Goal: Navigation & Orientation: Find specific page/section

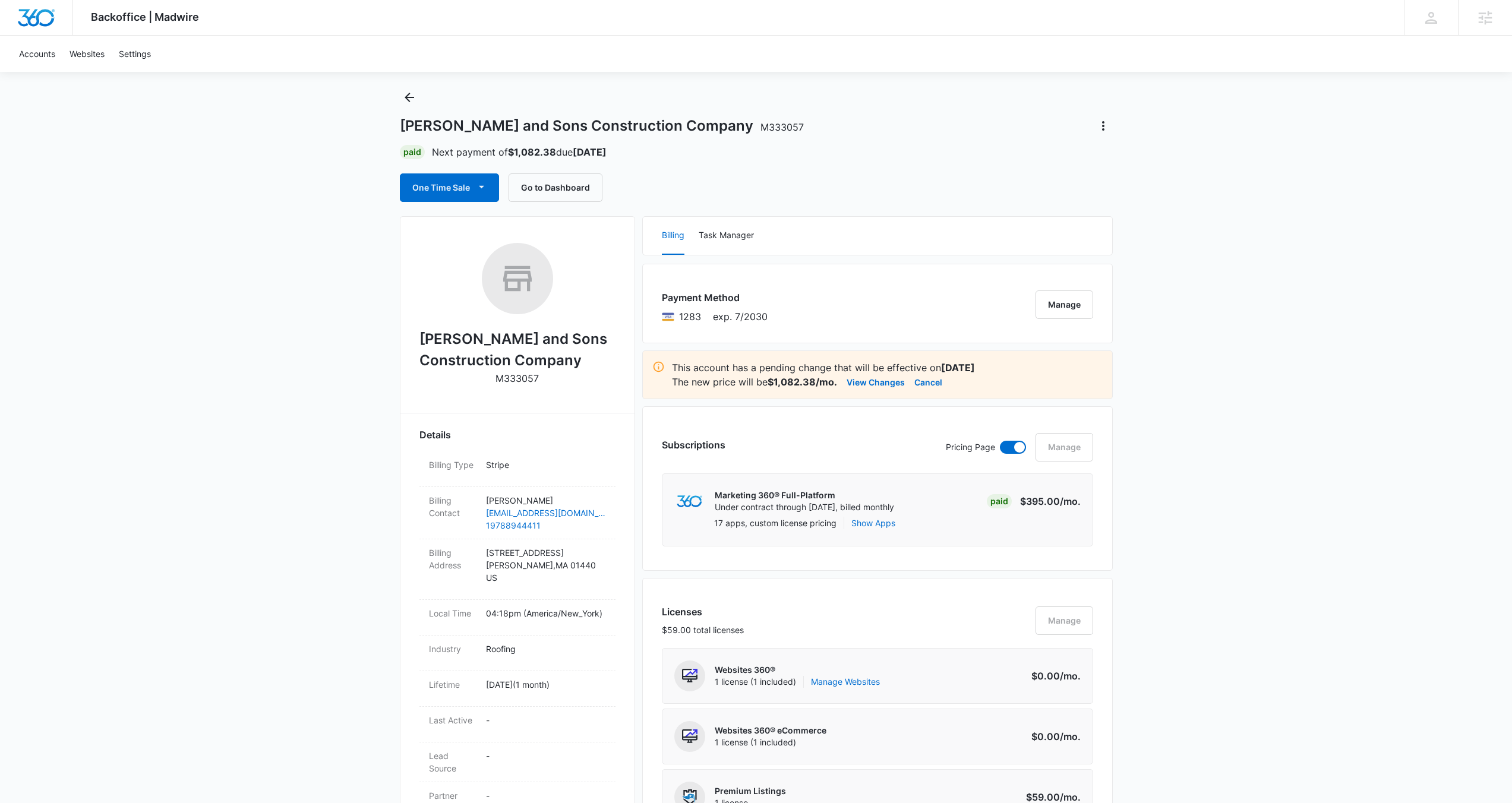
scroll to position [14, 0]
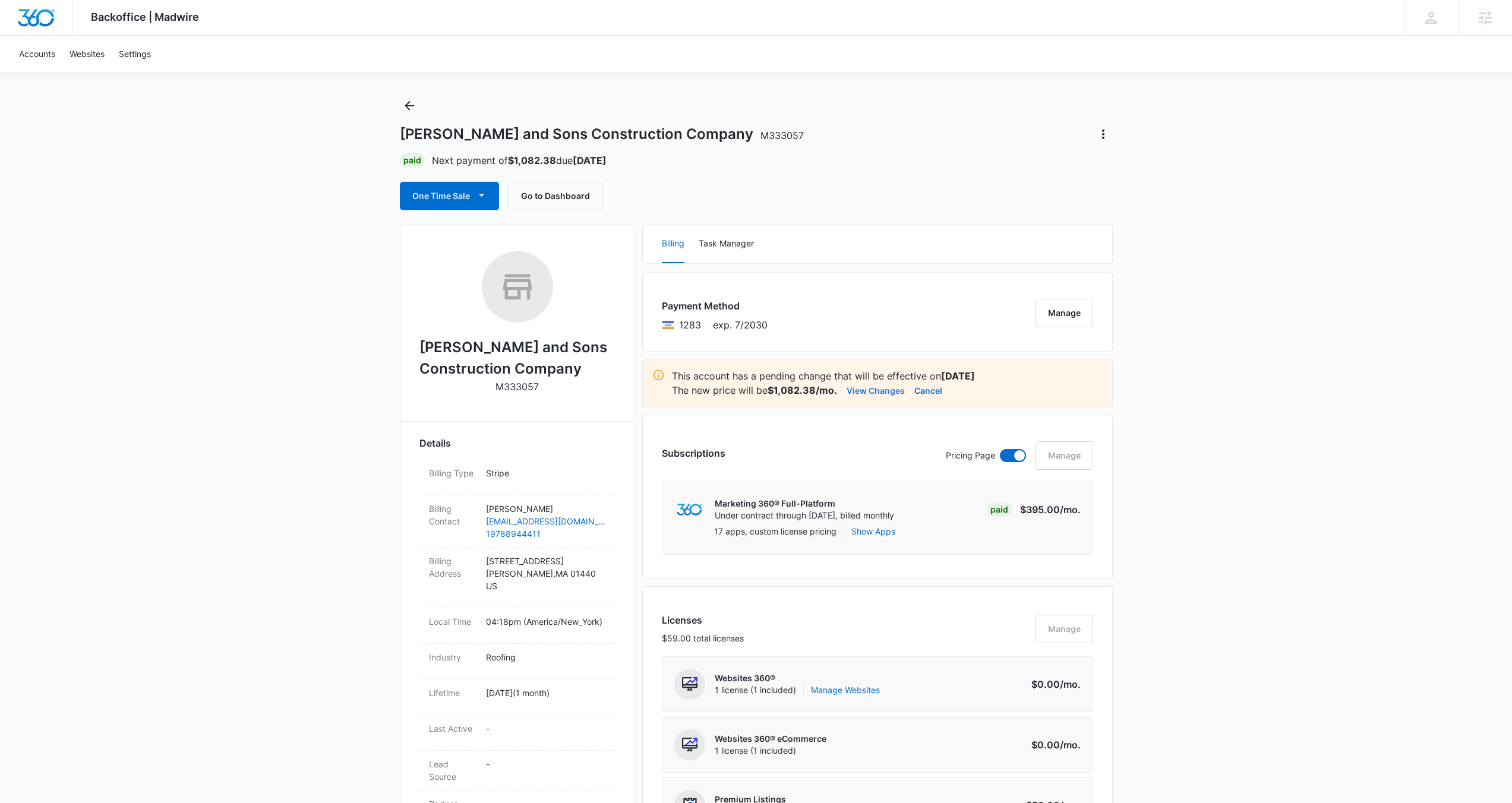
click at [873, 393] on button "View Changes" at bounding box center [875, 390] width 58 height 14
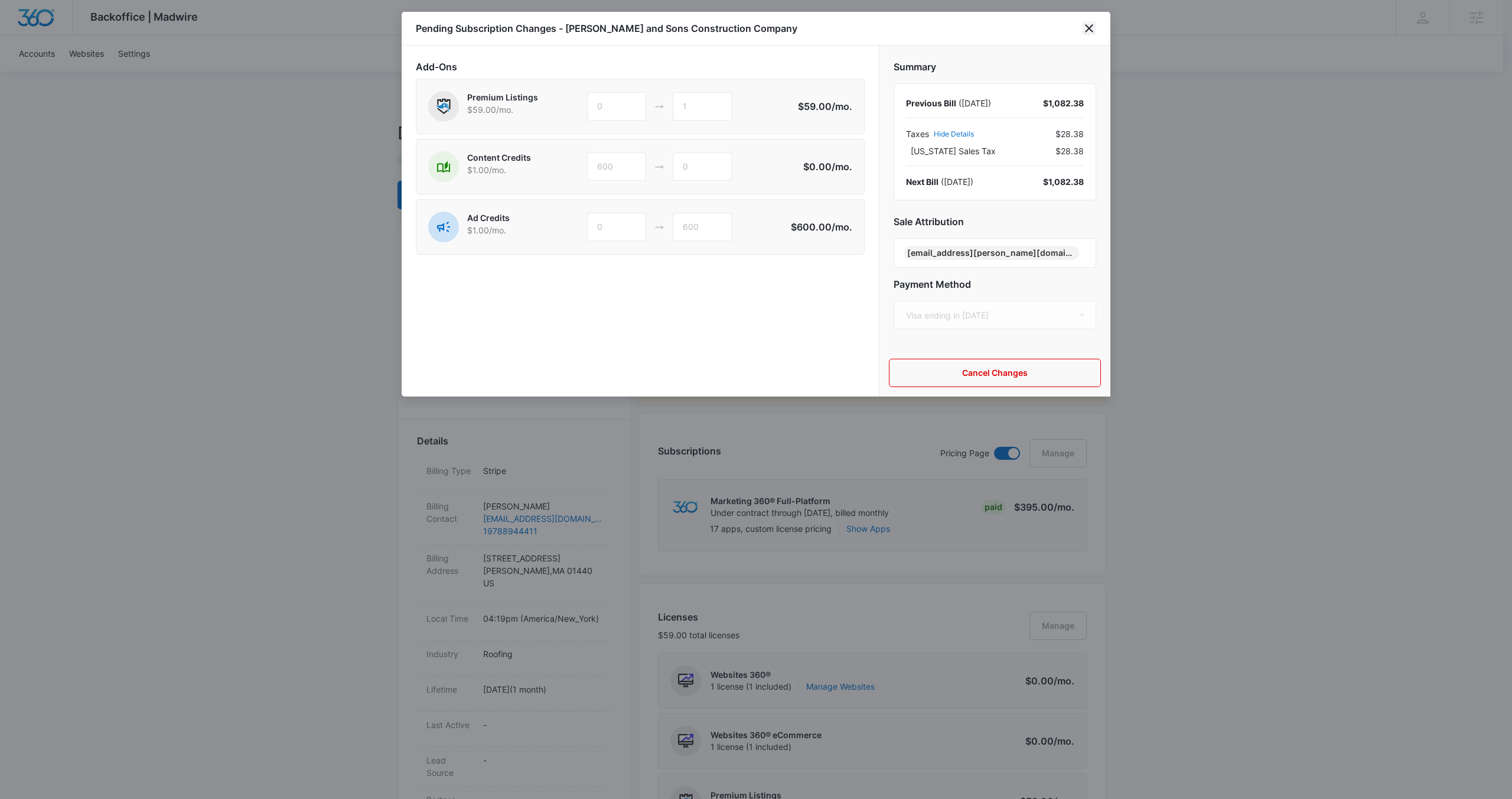
click at [868, 26] on icon "close" at bounding box center [1089, 29] width 9 height 9
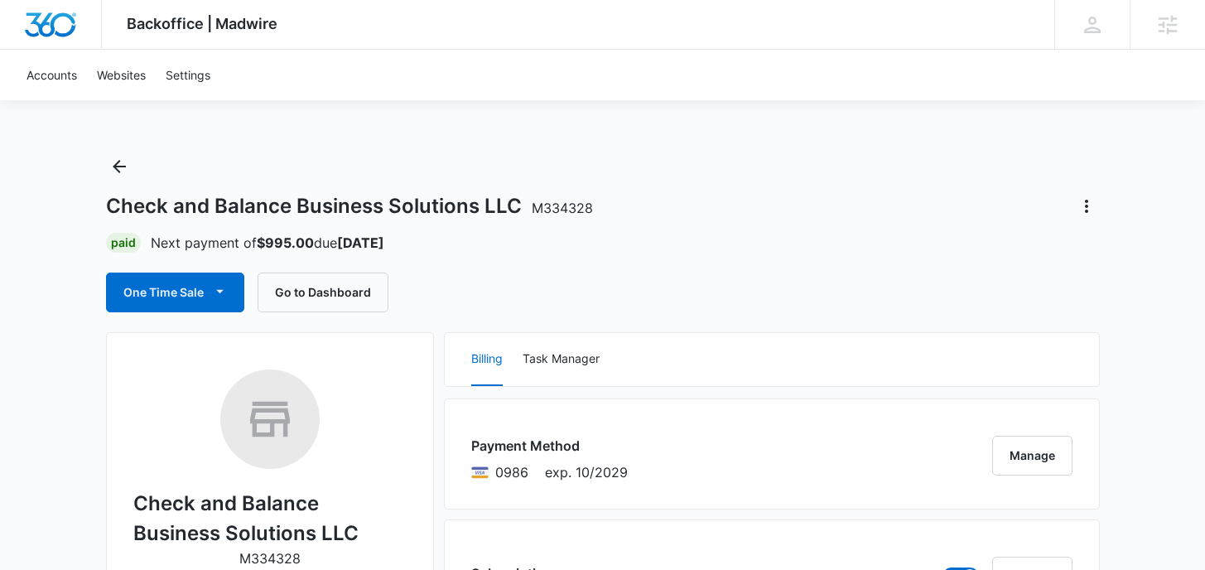
drag, startPoint x: 943, startPoint y: 149, endPoint x: 952, endPoint y: 141, distance: 12.9
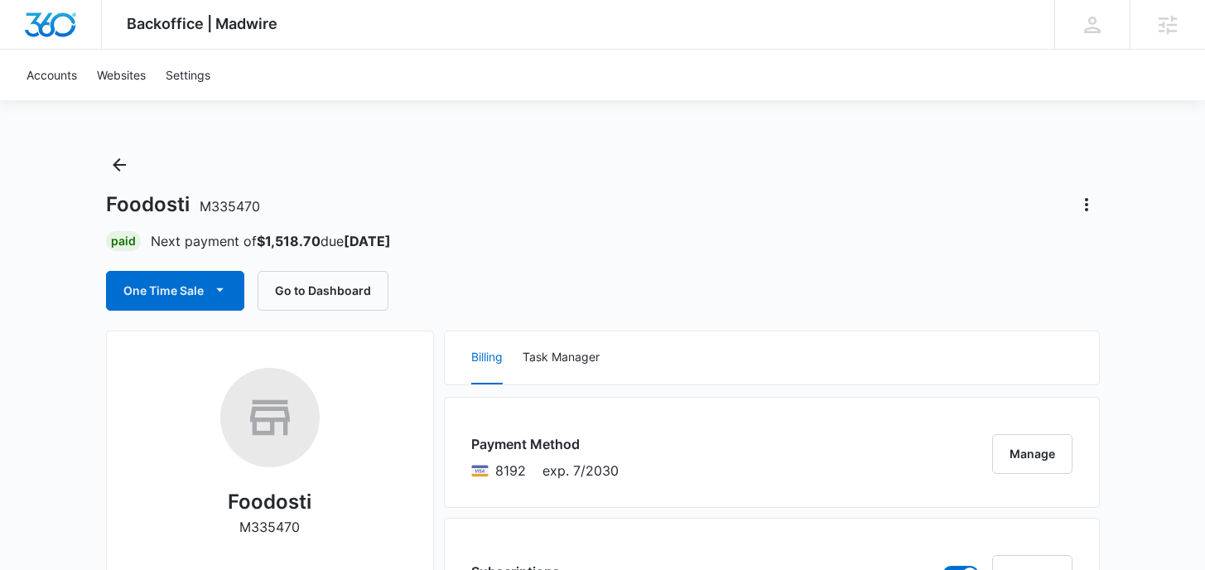
scroll to position [3, 0]
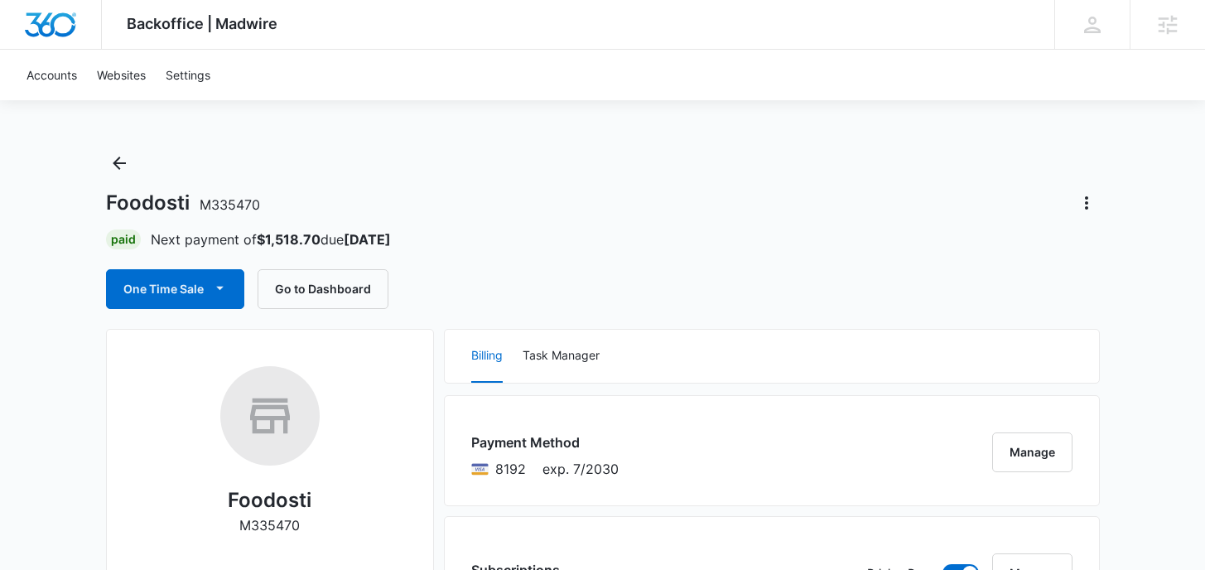
click at [645, 220] on div "Foodosti M335470 Paid Next payment of $1,518.70 due [DATE] One Time Sale Go to …" at bounding box center [603, 229] width 994 height 159
